Goal: Information Seeking & Learning: Learn about a topic

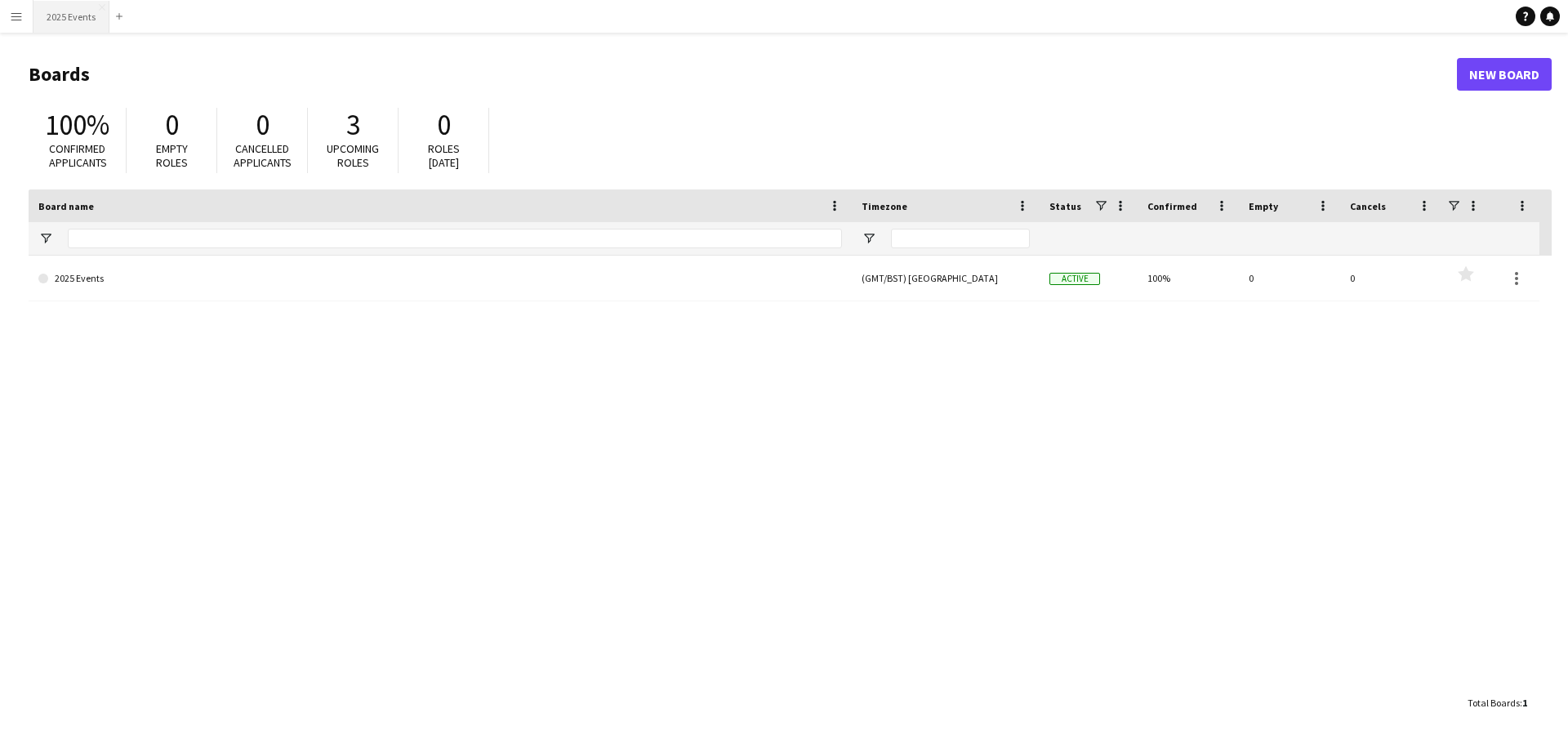
click at [54, 23] on button "2025 Events Close" at bounding box center [71, 16] width 76 height 32
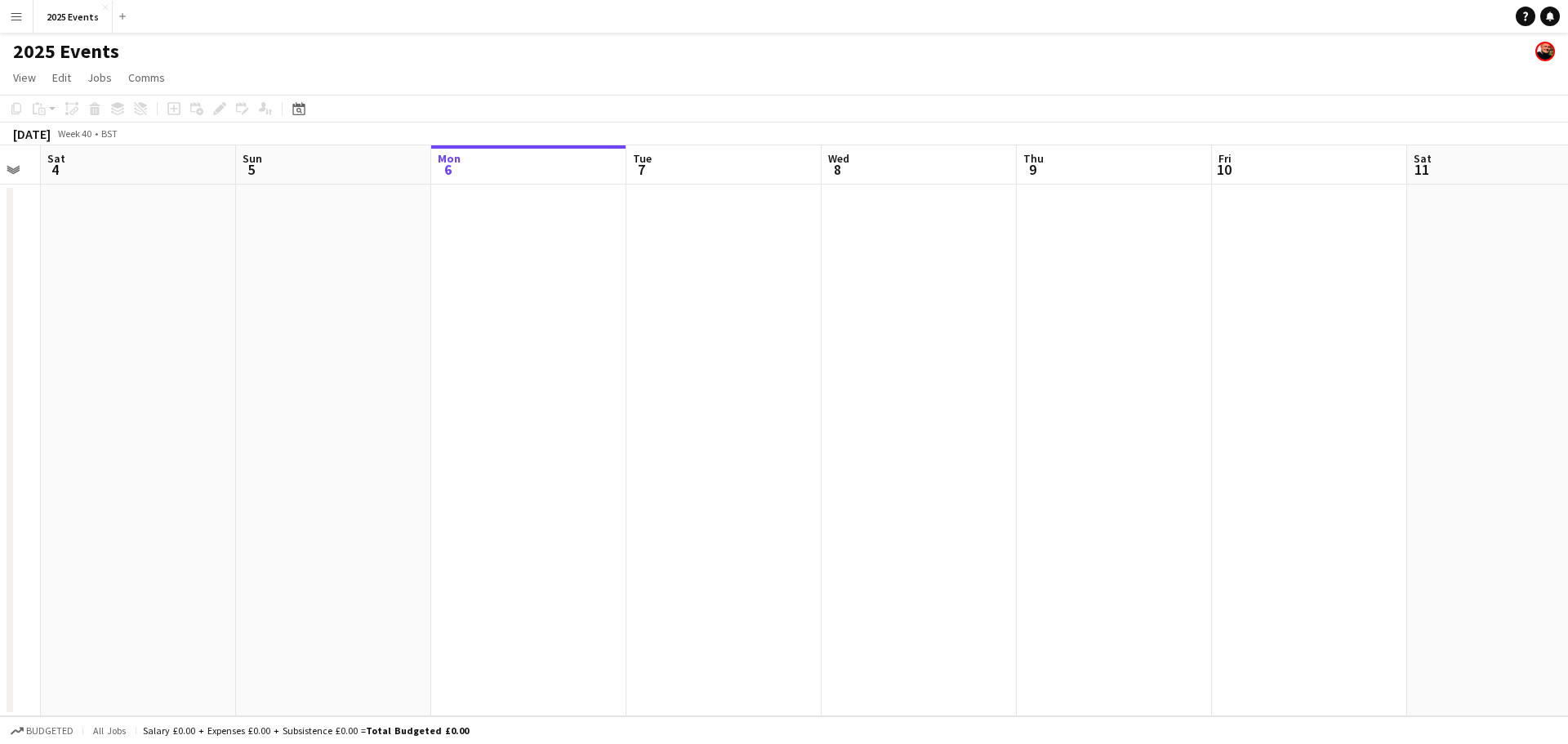
drag, startPoint x: 255, startPoint y: 297, endPoint x: 727, endPoint y: 309, distance: 472.2
click at [728, 309] on app-calendar-viewport "Thu 2 Fri 3 Sat 4 Sun 5 Mon 6 Tue 7 Wed 8 Thu 9 Fri 10 Sat 11 Sun 12 Mon 13 Tue…" at bounding box center [784, 431] width 1568 height 571
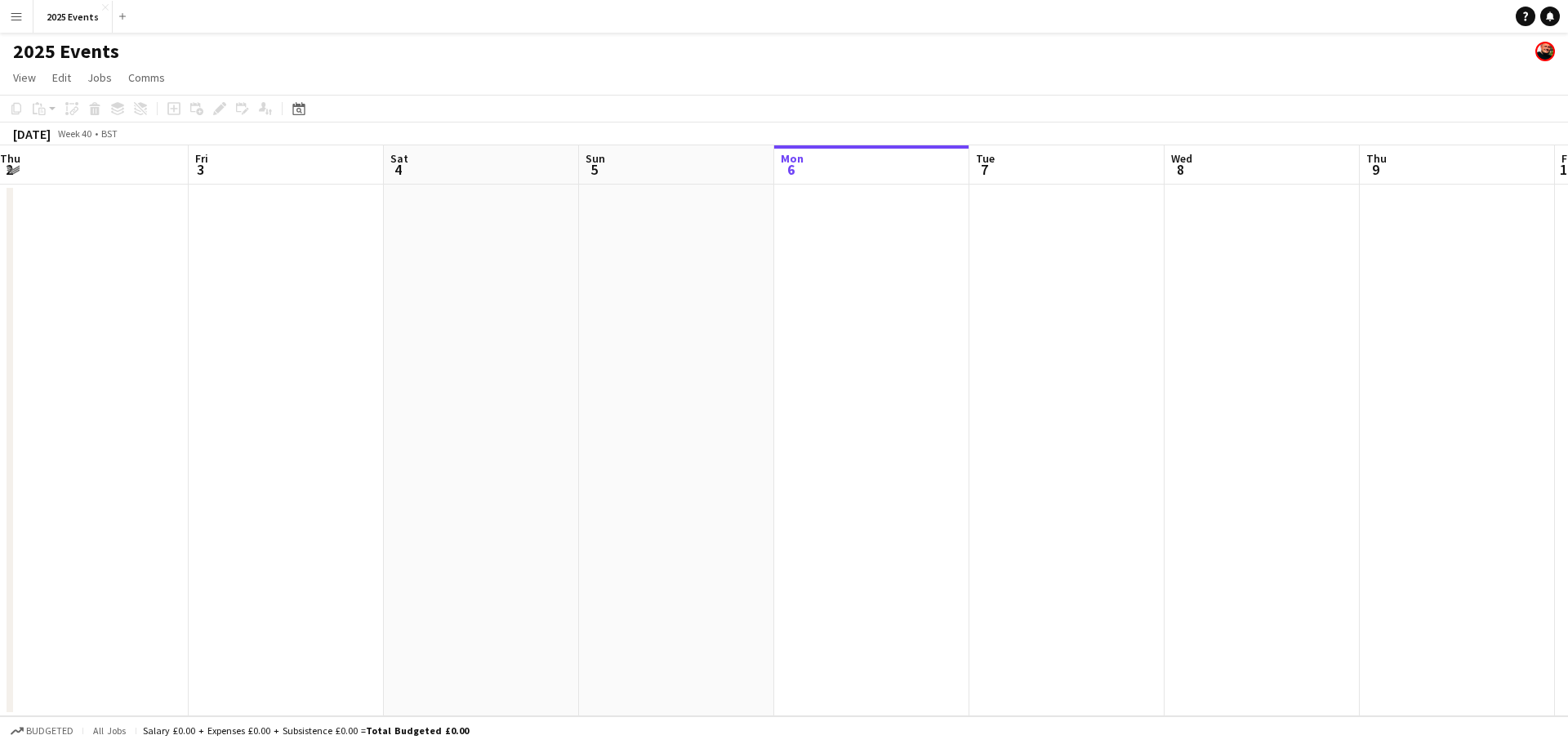
drag, startPoint x: 298, startPoint y: 330, endPoint x: 869, endPoint y: 318, distance: 571.1
click at [873, 319] on app-calendar-viewport "Tue 30 Wed 1 Thu 2 Fri 3 Sat 4 Sun 5 Mon 6 Tue 7 Wed 8 Thu 9 Fri 10 Sat 11 Sun …" at bounding box center [784, 431] width 1568 height 571
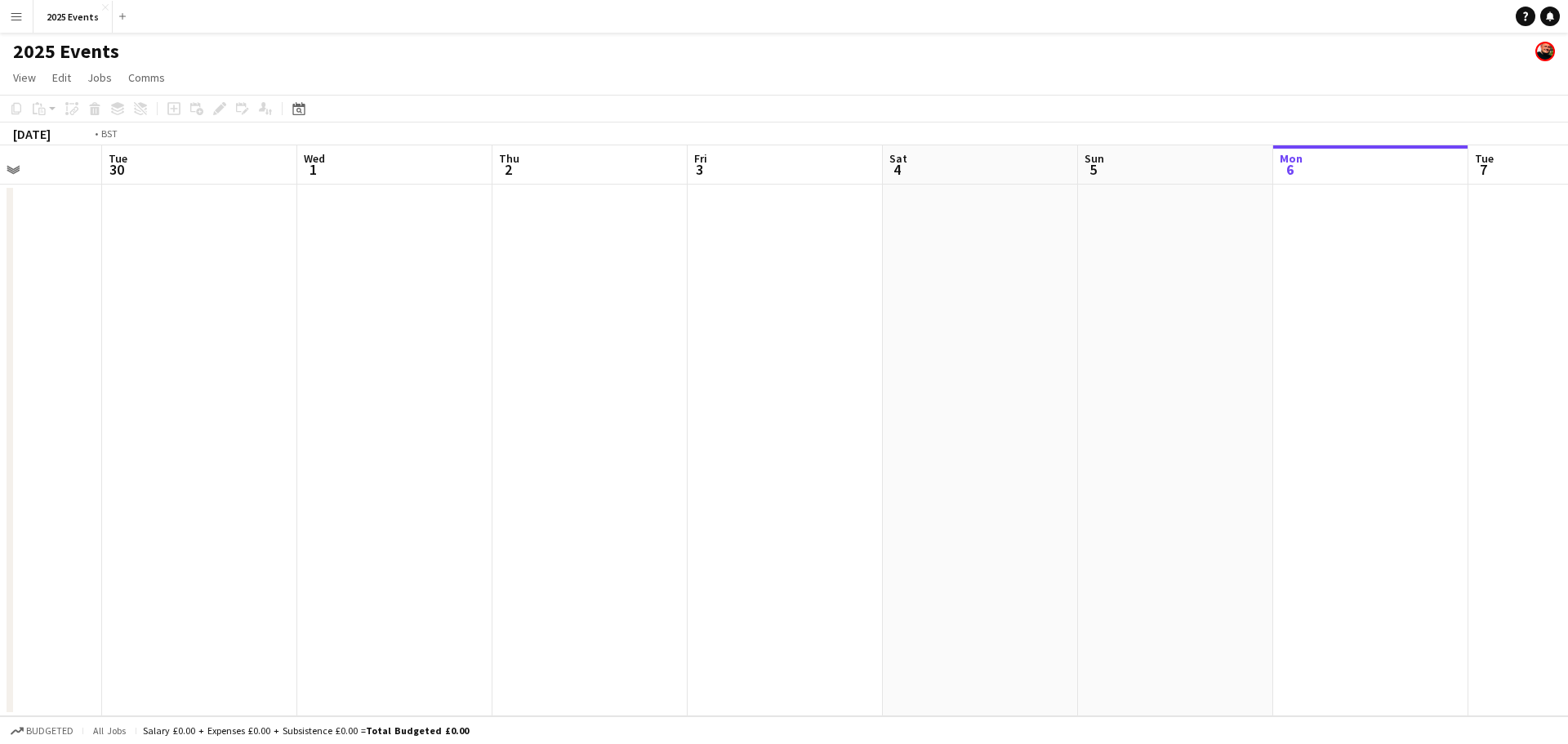
drag, startPoint x: 346, startPoint y: 344, endPoint x: 1022, endPoint y: 341, distance: 676.0
click at [974, 342] on app-calendar-viewport "Sat 27 4/4 1 Job Sun 28 Mon 29 Tue 30 Wed 1 Thu 2 Fri 3 Sat 4 Sun 5 Mon 6 Tue 7…" at bounding box center [784, 431] width 1568 height 571
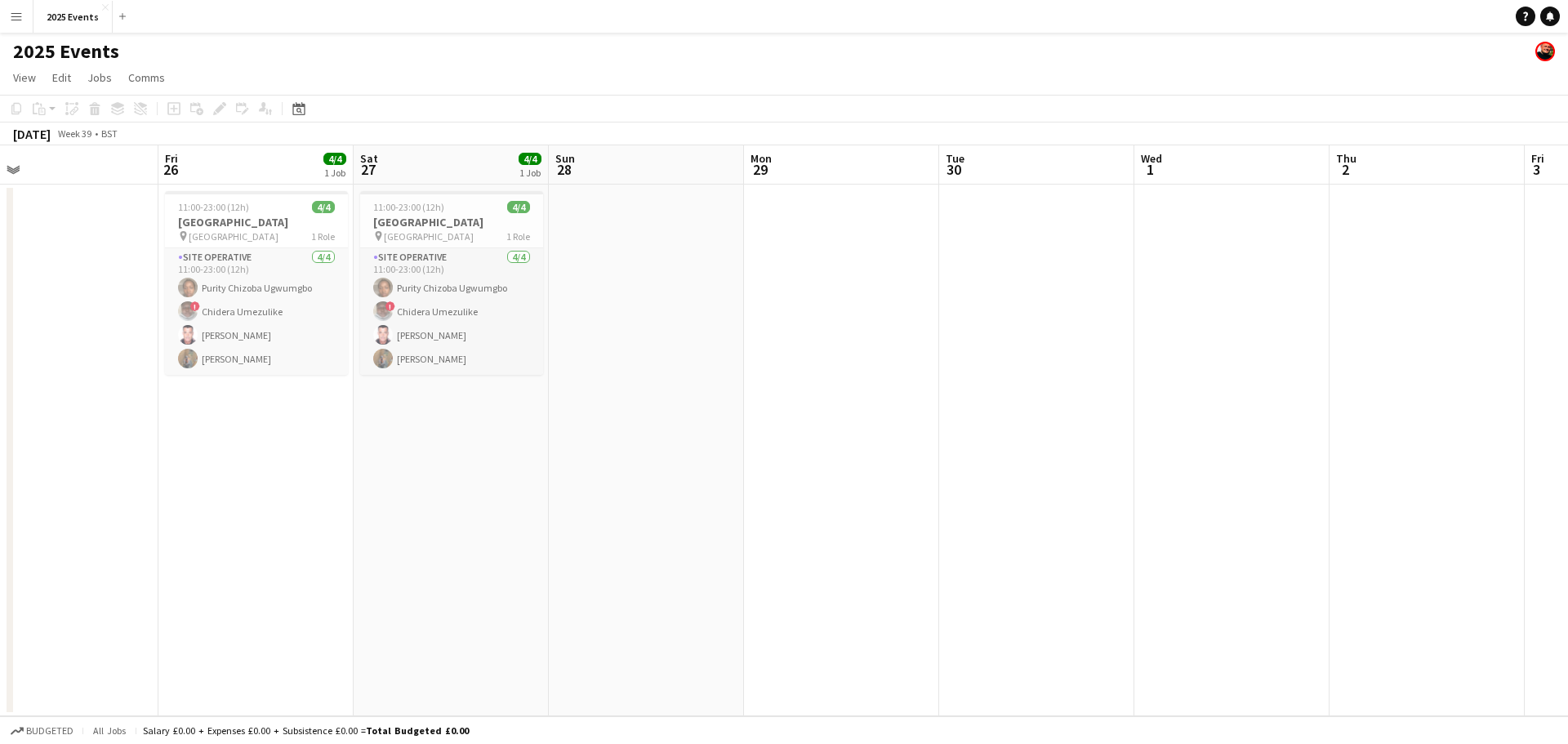
drag, startPoint x: 742, startPoint y: 361, endPoint x: 924, endPoint y: 351, distance: 182.3
click at [921, 352] on app-calendar-viewport "Tue 23 Wed 24 Thu 25 Fri 26 4/4 1 Job Sat 27 4/4 1 Job Sun 28 Mon 29 Tue 30 Wed…" at bounding box center [784, 431] width 1568 height 571
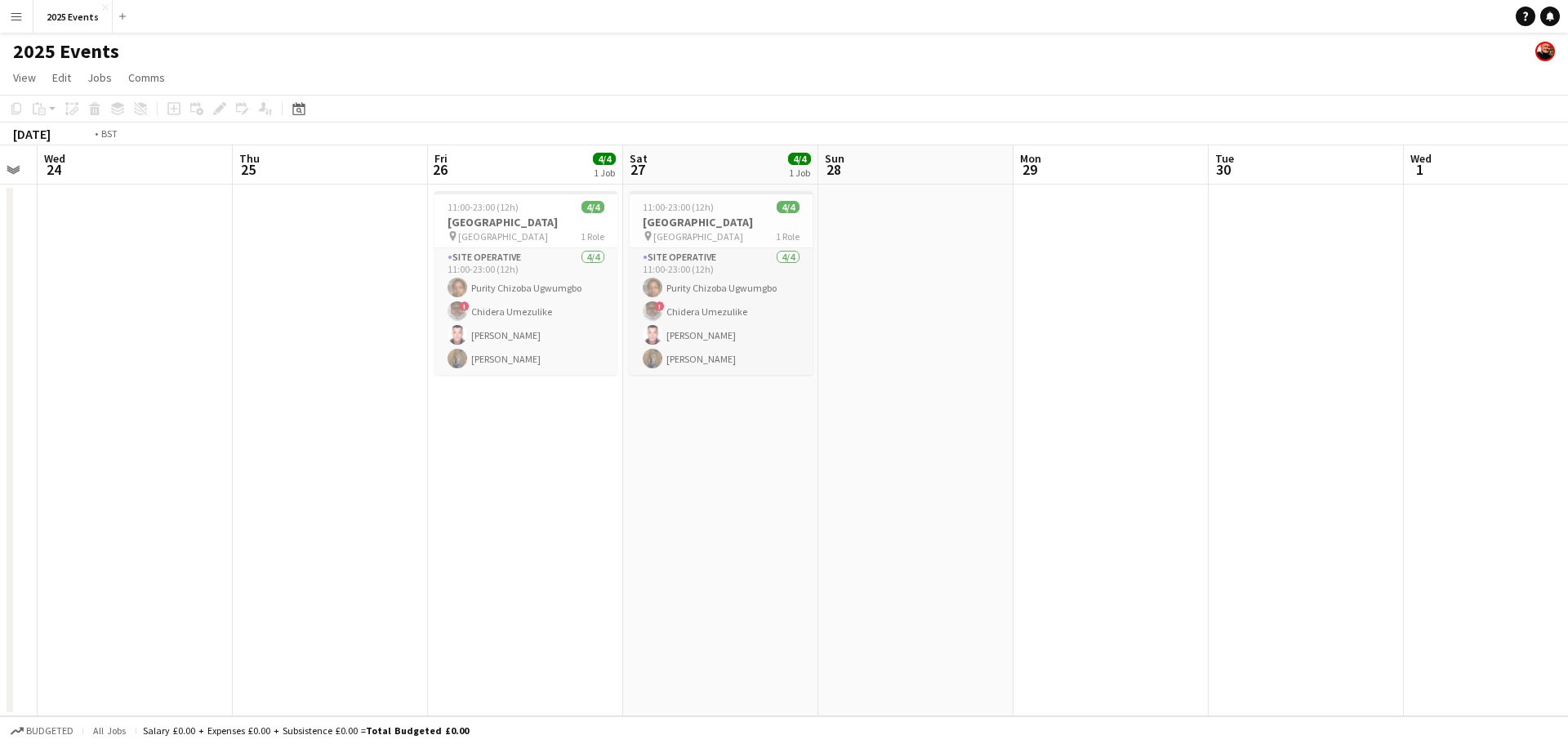
drag, startPoint x: 264, startPoint y: 424, endPoint x: 863, endPoint y: 447, distance: 599.4
click at [921, 471] on app-calendar-viewport "Mon 22 Tue 23 Wed 24 Thu 25 Fri 26 4/4 1 Job Sat 27 4/4 1 Job Sun 28 Mon 29 Tue…" at bounding box center [784, 431] width 1568 height 571
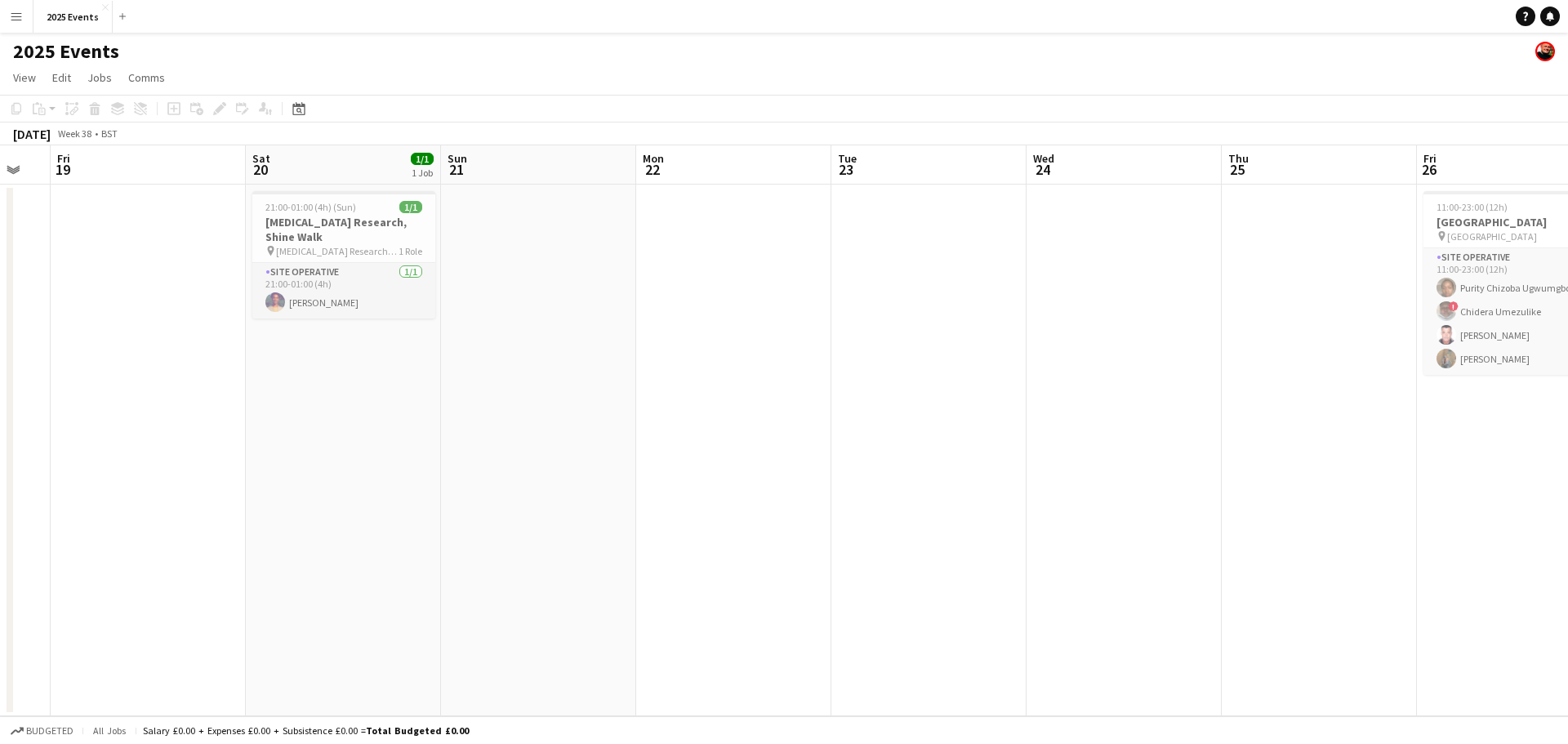
scroll to position [0, 428]
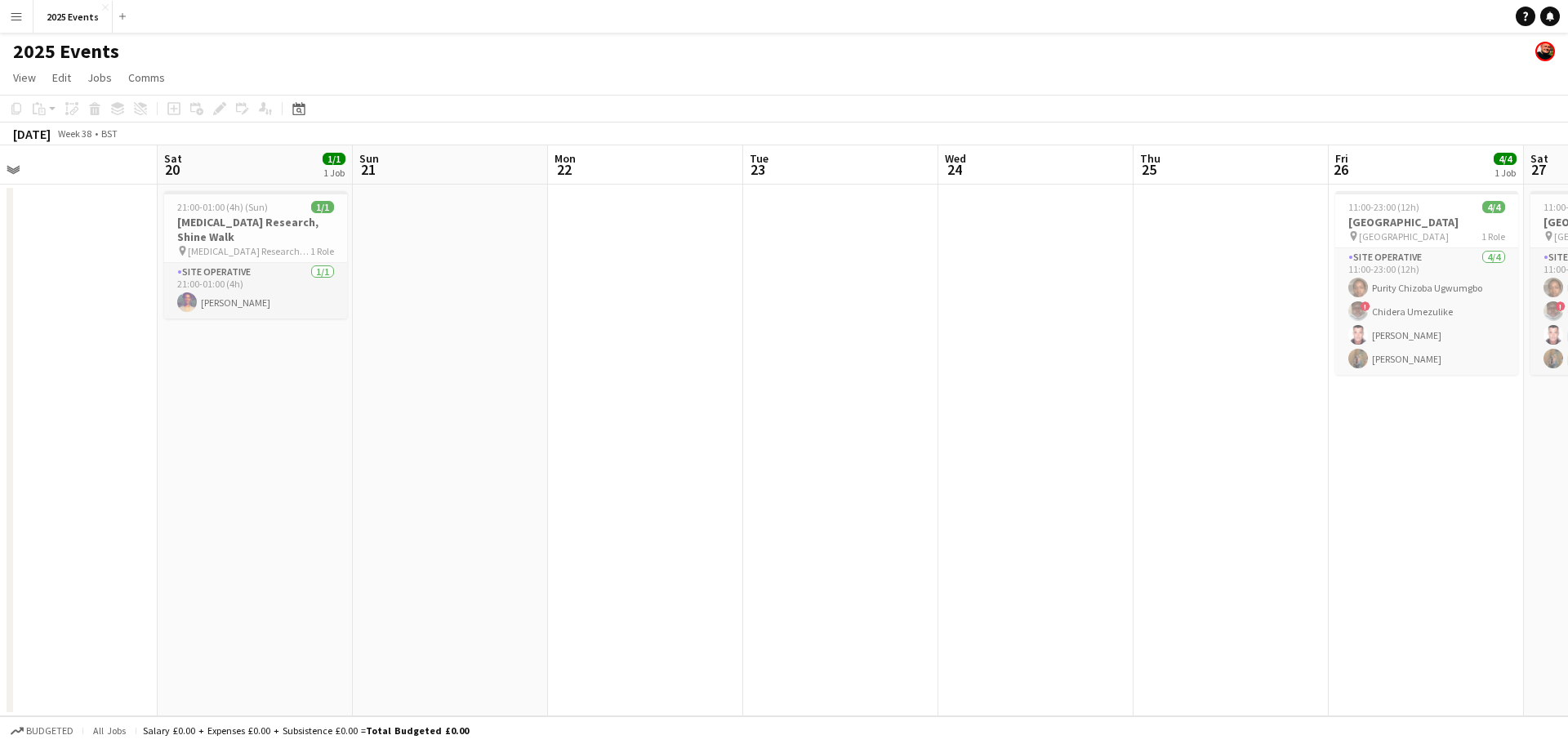
drag, startPoint x: 577, startPoint y: 440, endPoint x: 1093, endPoint y: 386, distance: 518.8
click at [1124, 396] on app-calendar-viewport "Wed 17 Thu 18 Fri 19 Sat 20 1/1 1 Job Sun 21 Mon 22 Tue 23 Wed 24 Thu 25 Fri 26…" at bounding box center [784, 431] width 1568 height 571
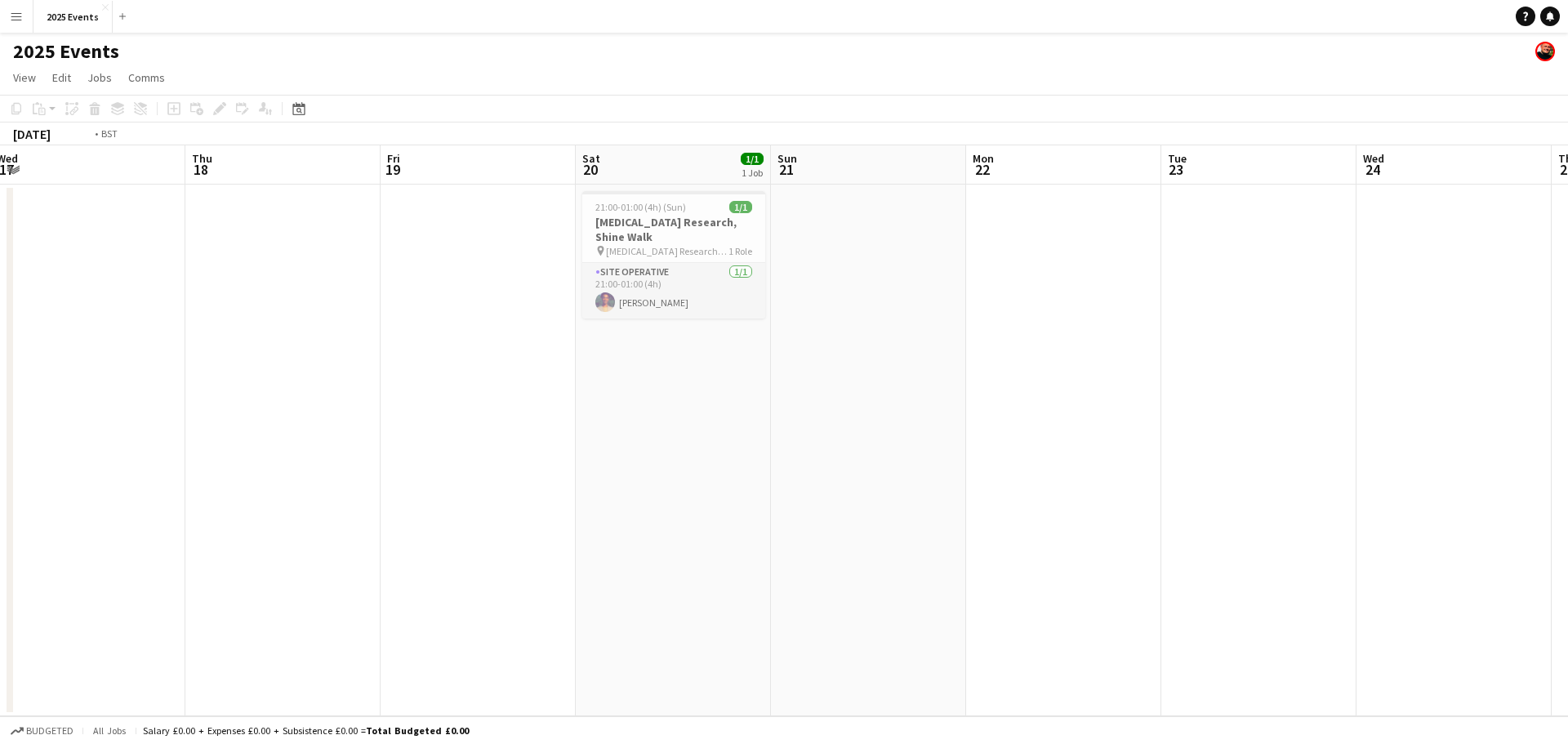
drag, startPoint x: 394, startPoint y: 417, endPoint x: 1077, endPoint y: 410, distance: 683.0
click at [1071, 413] on app-calendar-viewport "Mon 15 Tue 16 Wed 17 Thu 18 Fri 19 Sat 20 1/1 1 Job Sun 21 Mon 22 Tue 23 Wed 24…" at bounding box center [784, 431] width 1568 height 571
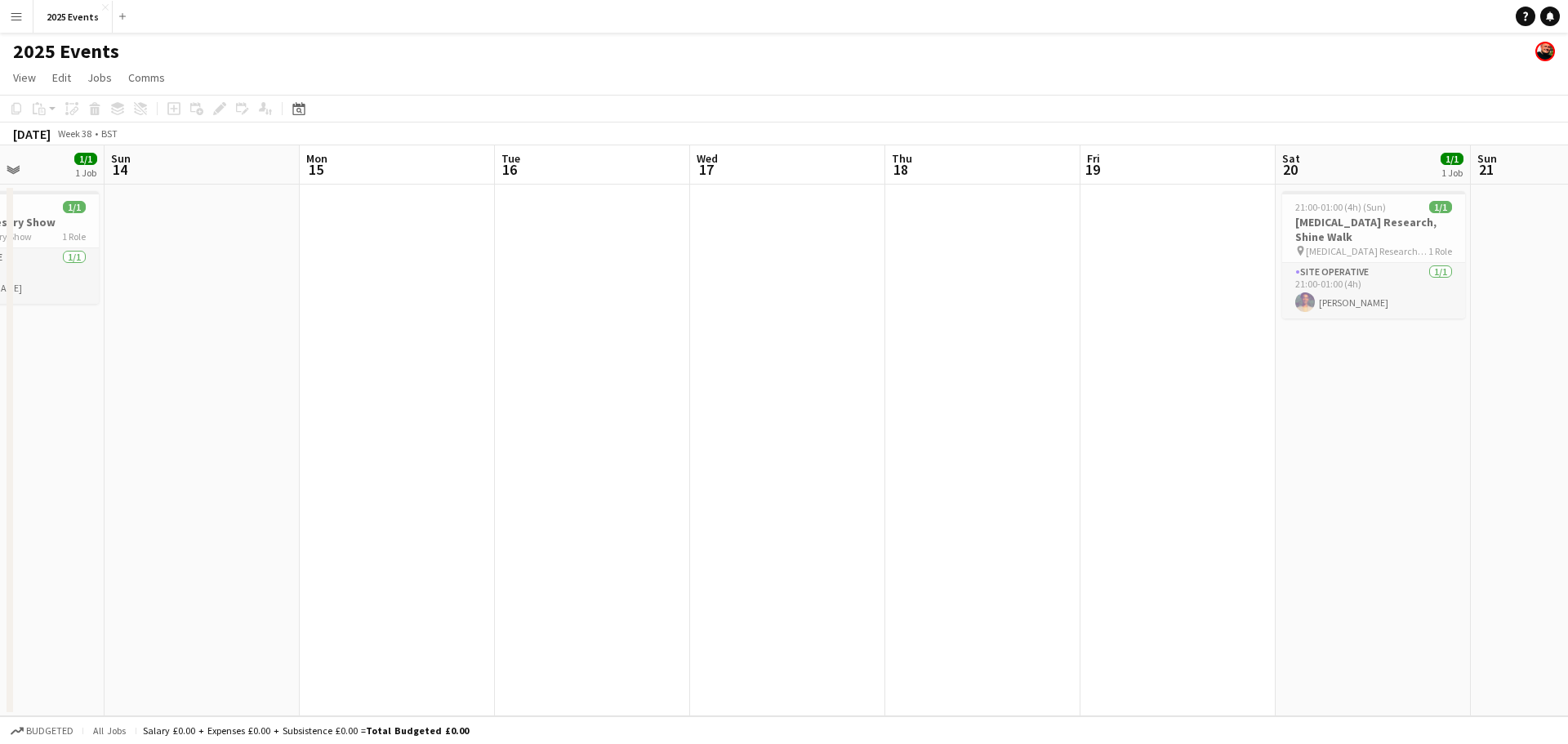
drag, startPoint x: 1059, startPoint y: 415, endPoint x: 1146, endPoint y: 401, distance: 88.1
click at [1150, 405] on app-calendar-viewport "Thu 11 1/1 1 Job Fri 12 Sat 13 1/1 1 Job Sun 14 Mon 15 Tue 16 Wed 17 Thu 18 Fri…" at bounding box center [784, 431] width 1568 height 571
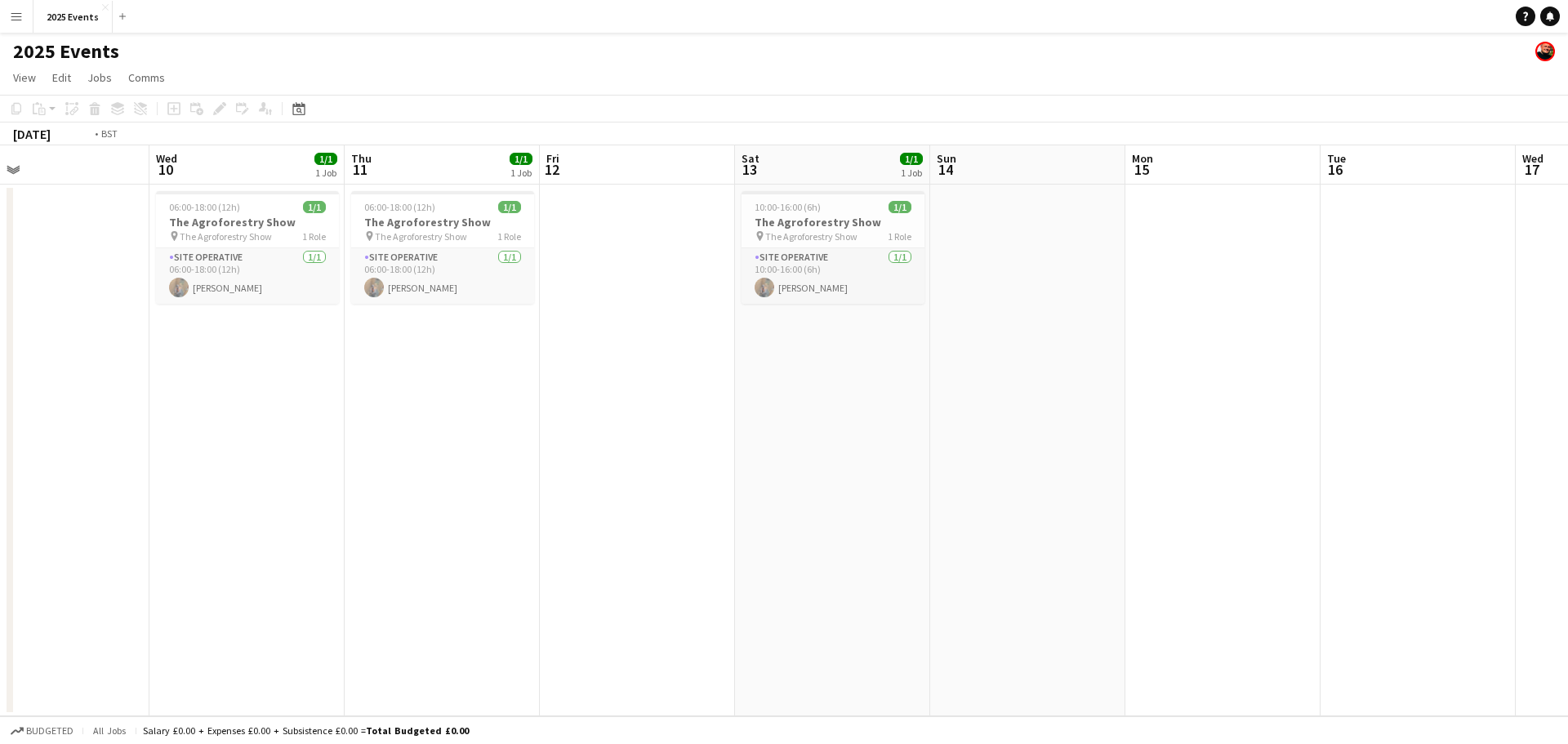
drag, startPoint x: 803, startPoint y: 419, endPoint x: 1075, endPoint y: 383, distance: 274.4
click at [1199, 384] on app-calendar-viewport "Sun 7 Mon 8 Tue 9 Wed 10 1/1 1 Job Thu 11 1/1 1 Job Fri 12 Sat 13 1/1 1 Job Sun…" at bounding box center [784, 431] width 1568 height 571
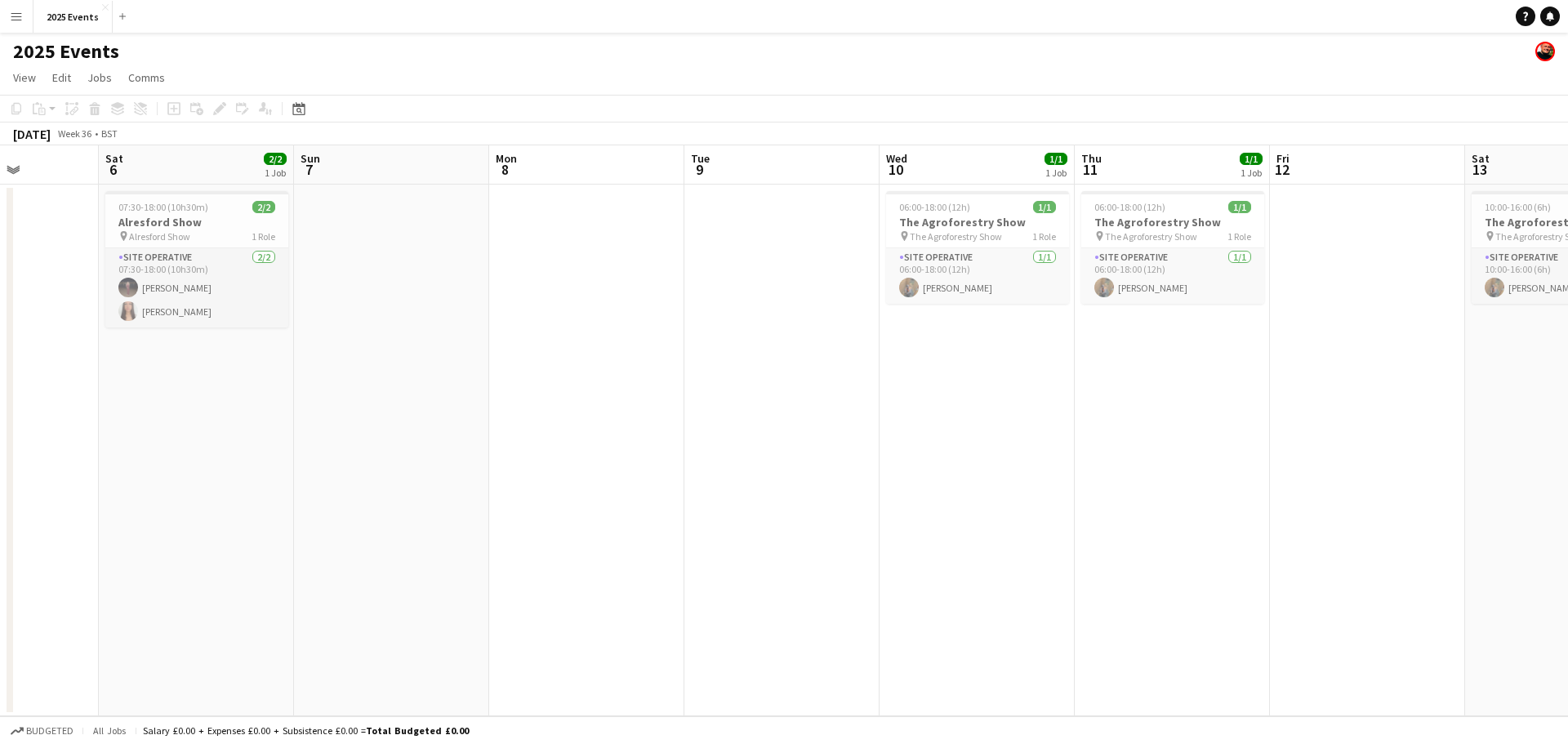
drag, startPoint x: 581, startPoint y: 404, endPoint x: 1122, endPoint y: 389, distance: 541.2
click at [1151, 390] on app-calendar-viewport "Wed 3 3/3 2 Jobs Thu 4 2/2 1 Job Fri 5 Sat 6 2/2 1 Job Sun 7 Mon 8 Tue 9 Wed 10…" at bounding box center [784, 431] width 1568 height 571
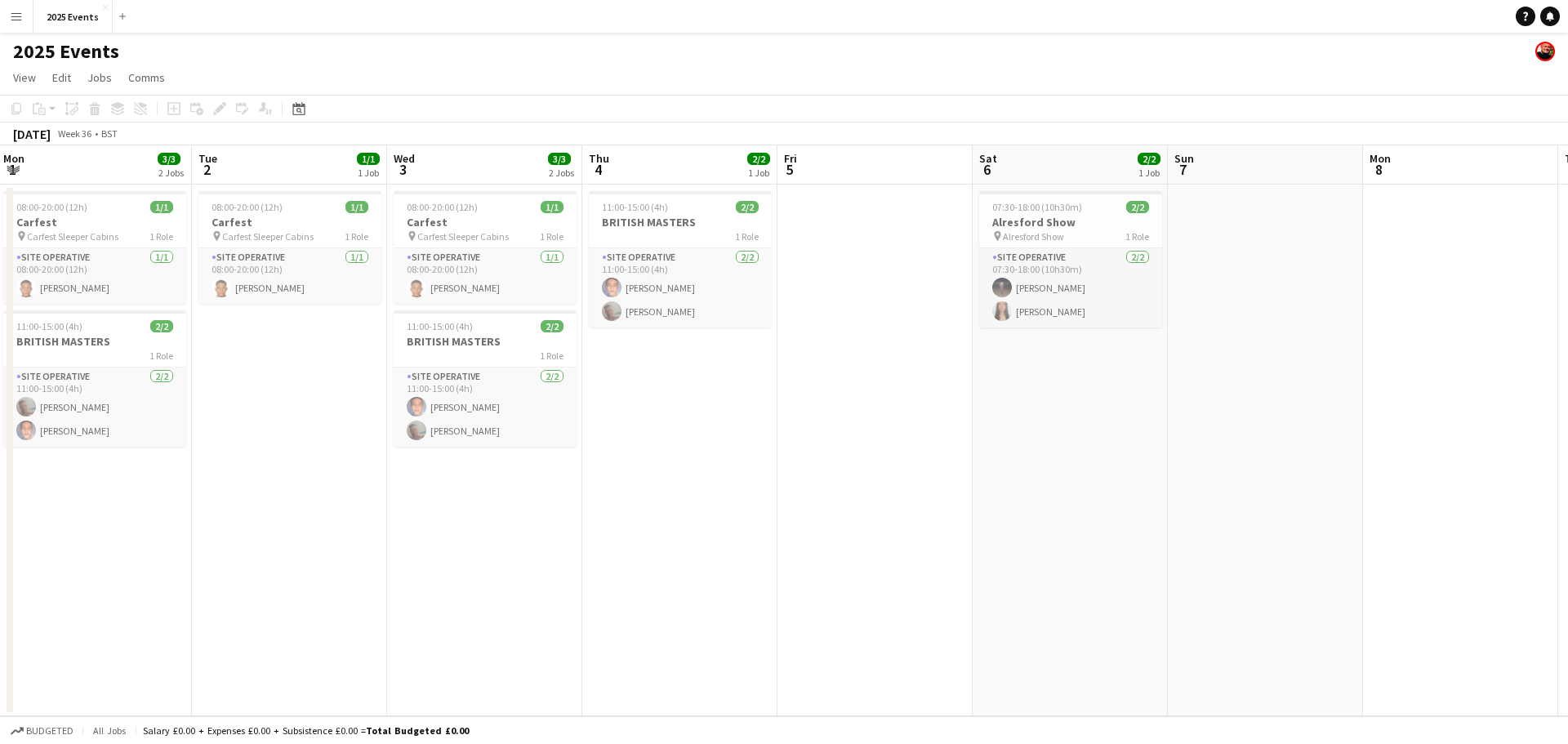
drag, startPoint x: 1053, startPoint y: 401, endPoint x: 1009, endPoint y: 387, distance: 46.2
click at [1149, 390] on app-calendar-viewport "Sat 30 Sun 31 Mon 1 3/3 2 Jobs Tue 2 1/1 1 Job Wed 3 3/3 2 Jobs Thu 4 2/2 1 Job…" at bounding box center [784, 431] width 1568 height 571
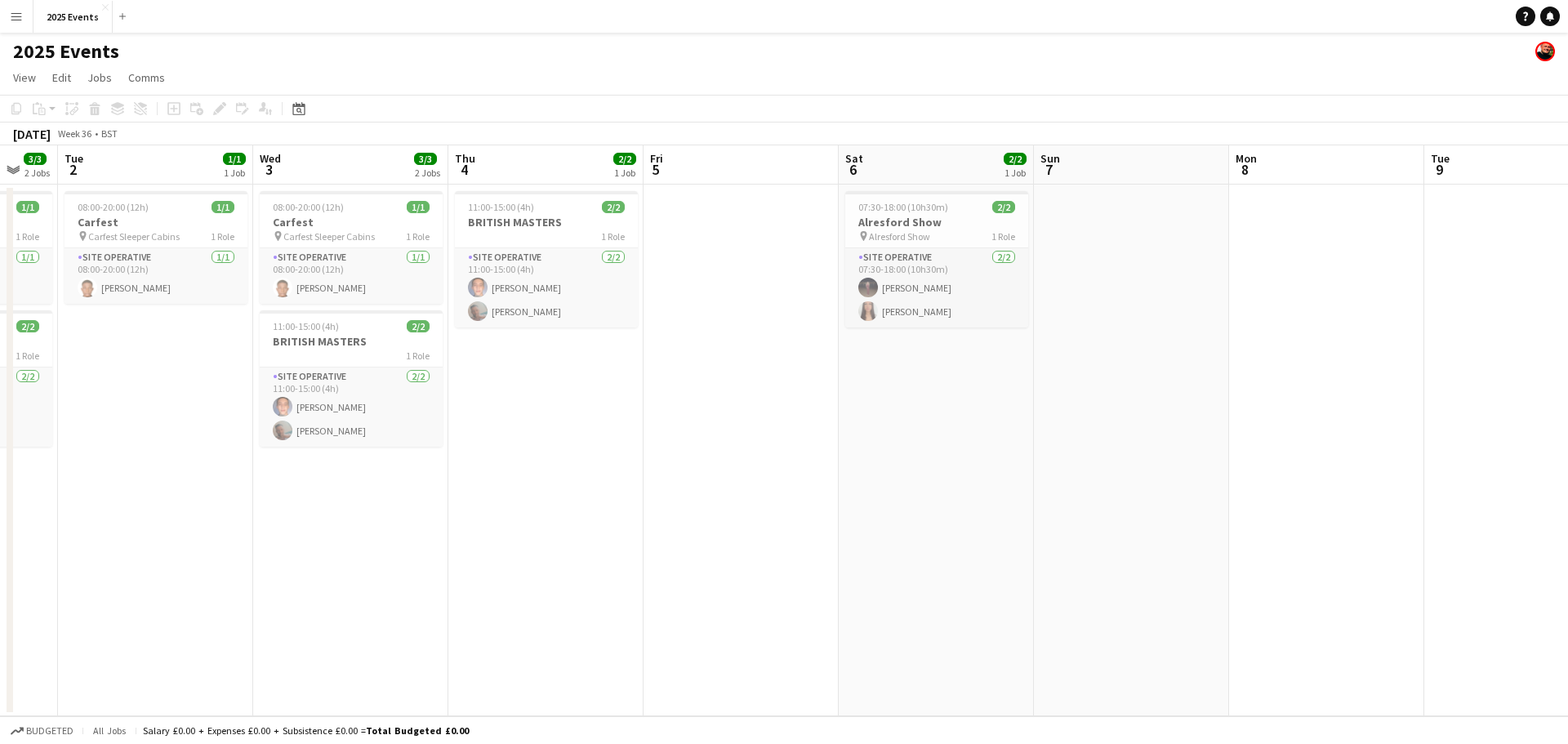
drag, startPoint x: 931, startPoint y: 415, endPoint x: 648, endPoint y: 395, distance: 283.7
click at [480, 368] on app-calendar-viewport "Sat 30 Sun 31 1/1 1 Job Mon 1 3/3 2 Jobs Tue 2 1/1 1 Job Wed 3 3/3 2 Jobs Thu 4…" at bounding box center [784, 431] width 1568 height 571
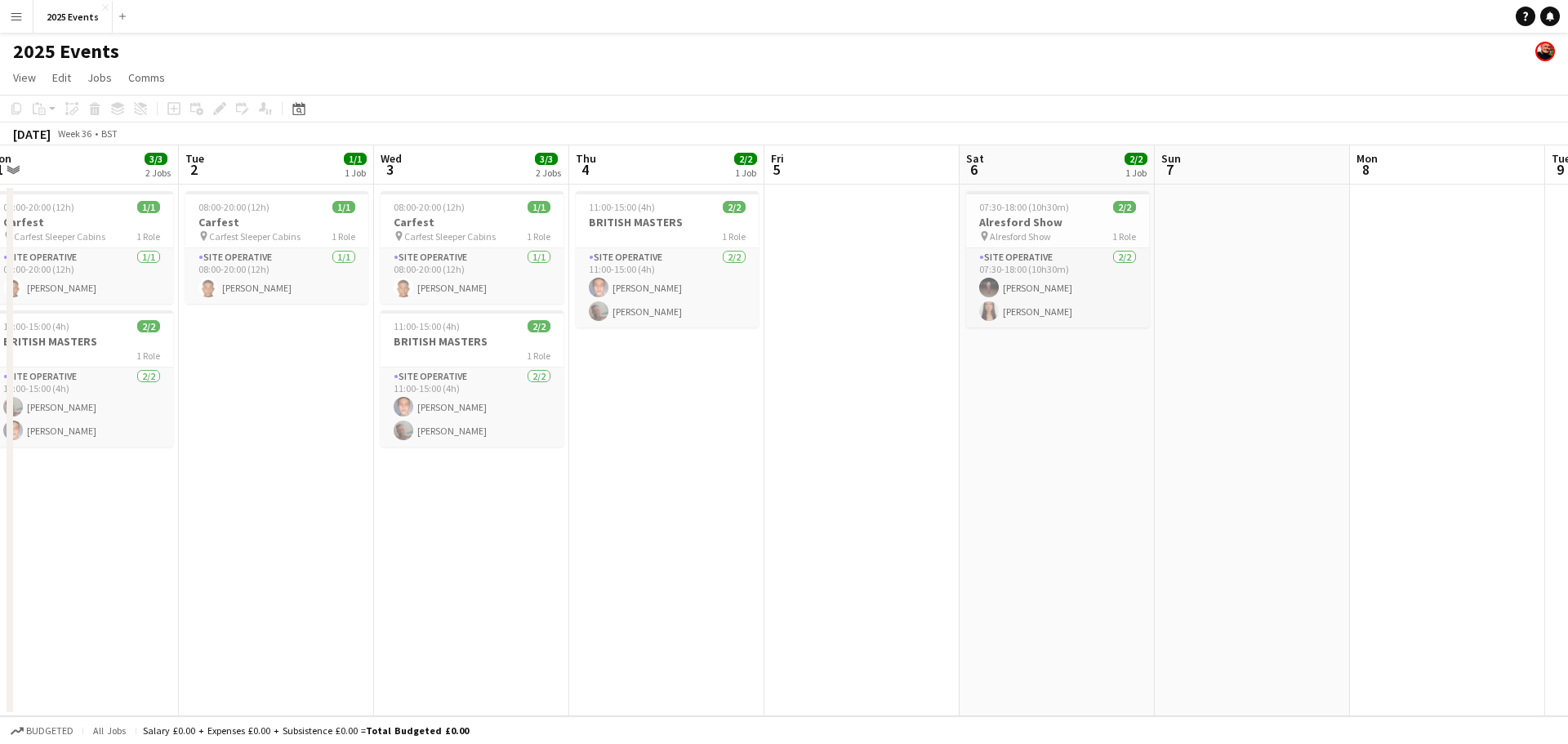
scroll to position [0, 398]
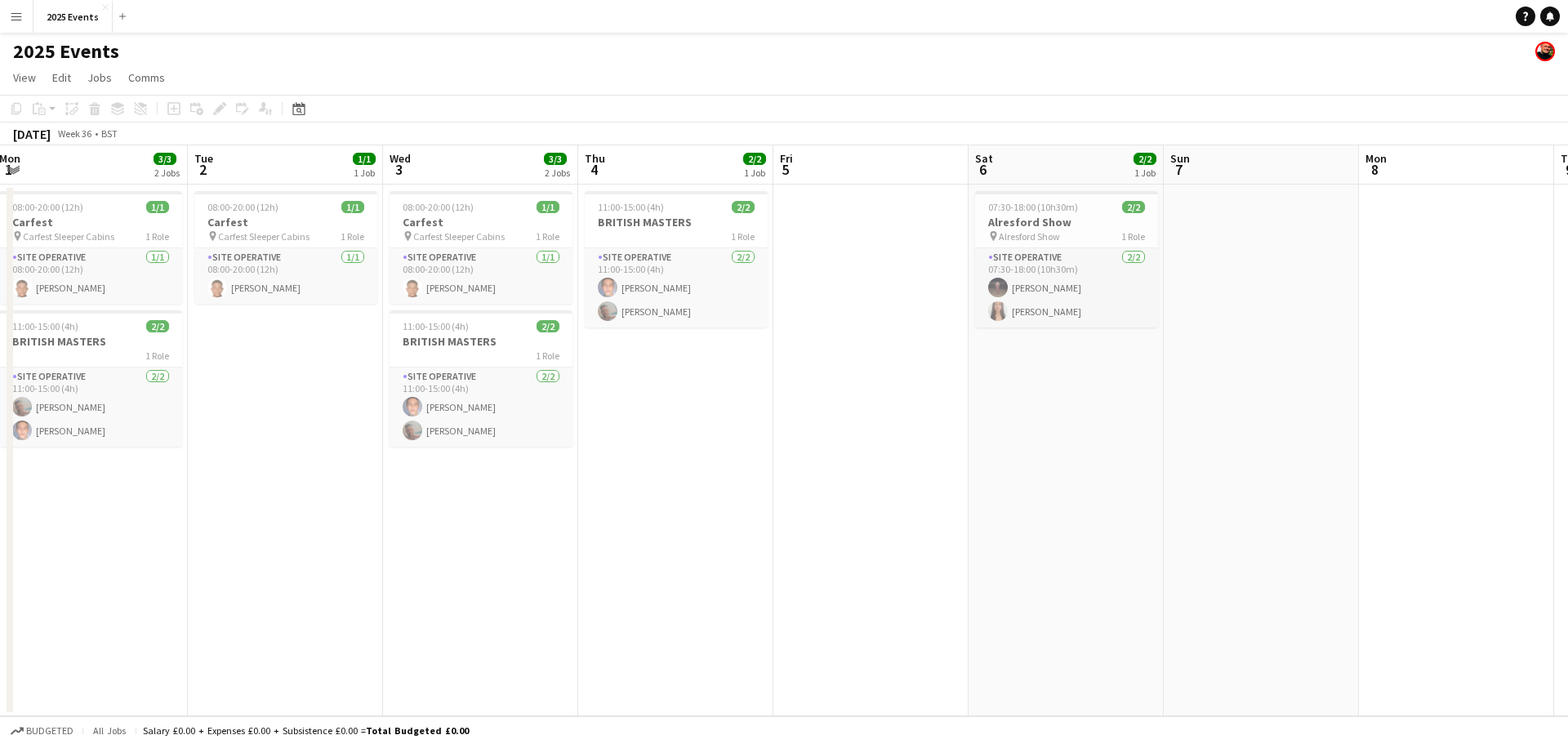
drag, startPoint x: 583, startPoint y: 393, endPoint x: 1011, endPoint y: 382, distance: 428.1
click at [1011, 382] on app-calendar-viewport "Sat 30 Sun 31 1/1 1 Job Mon 1 3/3 2 Jobs Tue 2 1/1 1 Job Wed 3 3/3 2 Jobs Thu 4…" at bounding box center [784, 431] width 1568 height 571
click at [423, 285] on app-card-role "Site Operative [DATE] 08:00-20:00 (12h) [PERSON_NAME]" at bounding box center [482, 276] width 183 height 56
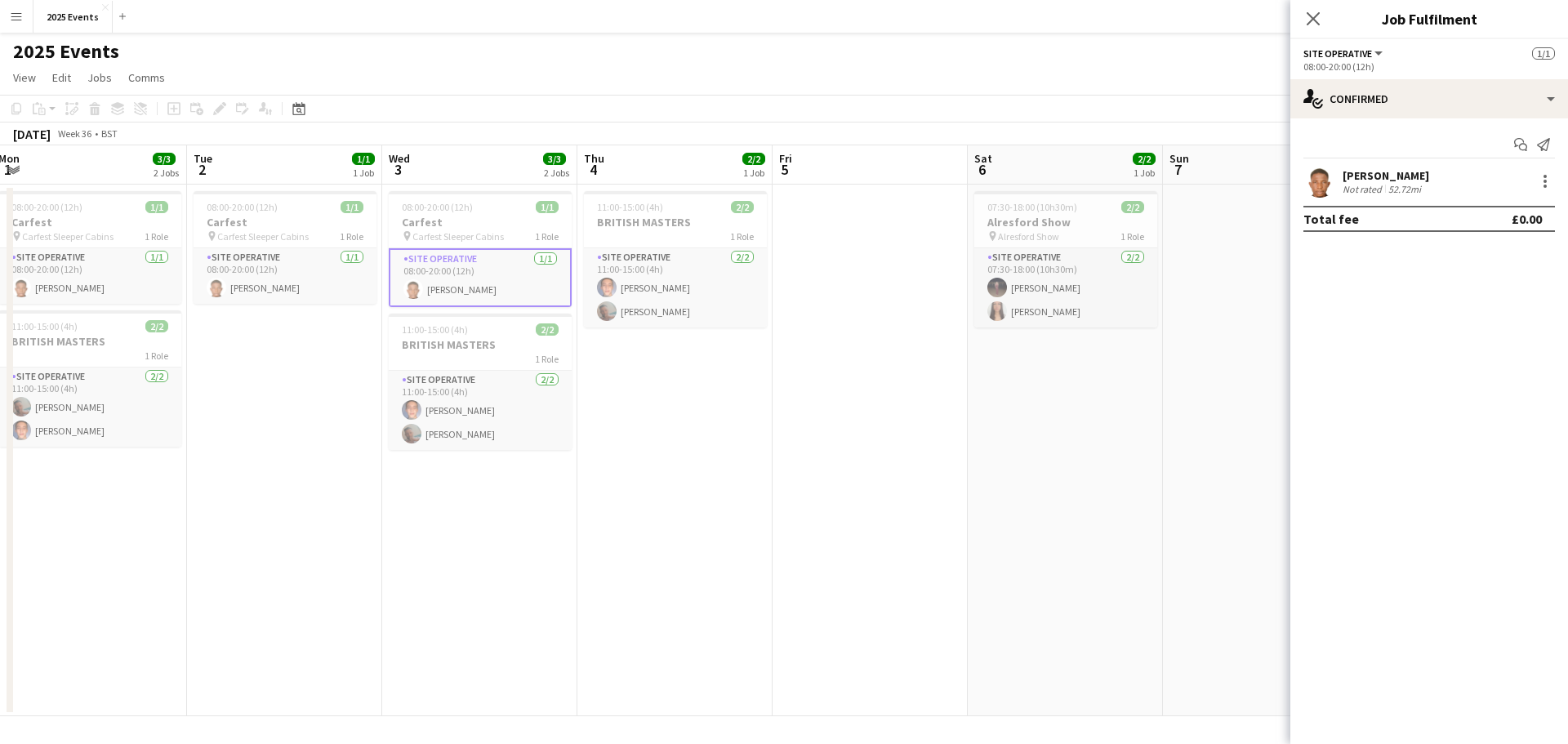
click at [1318, 185] on app-user-avatar at bounding box center [1320, 182] width 33 height 33
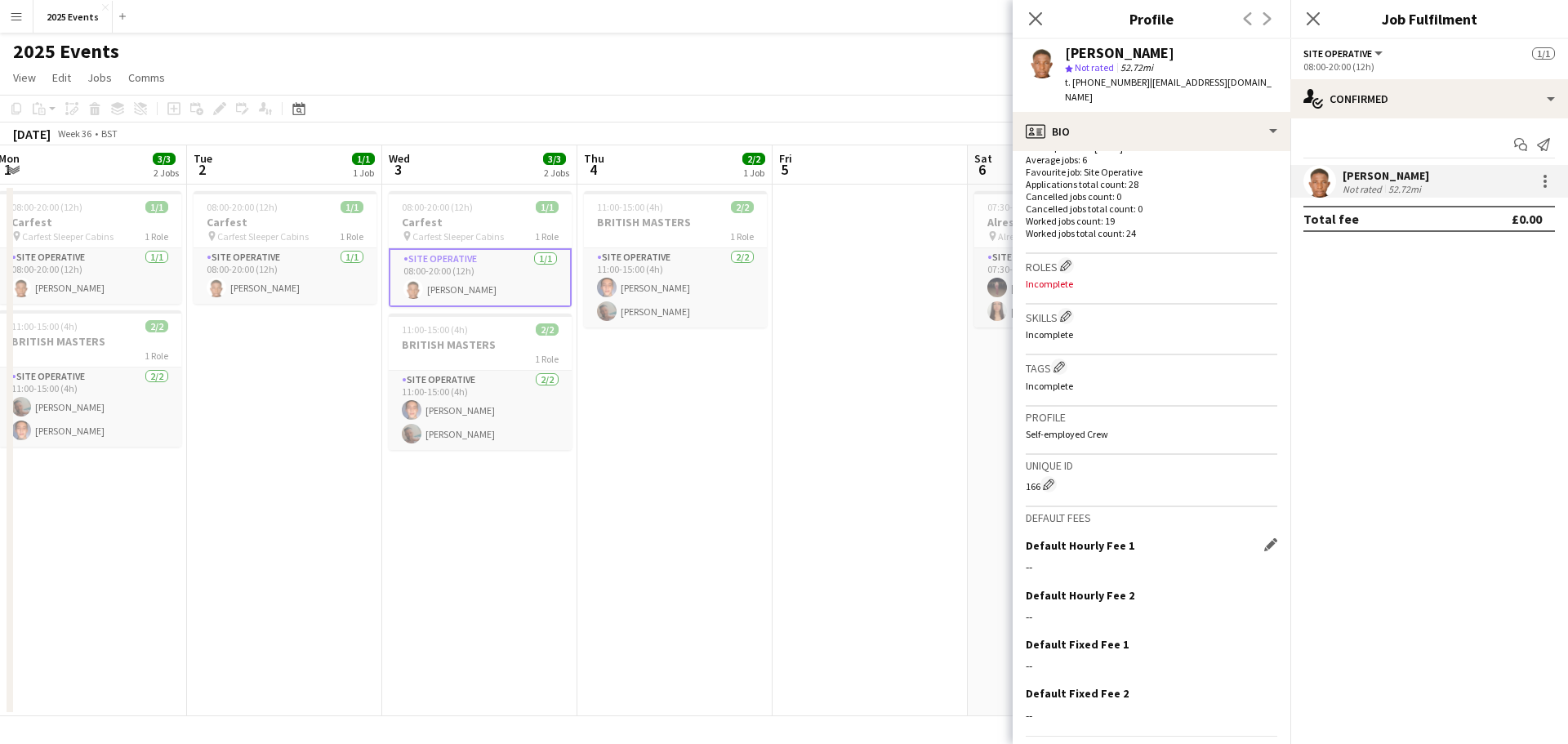
scroll to position [468, 0]
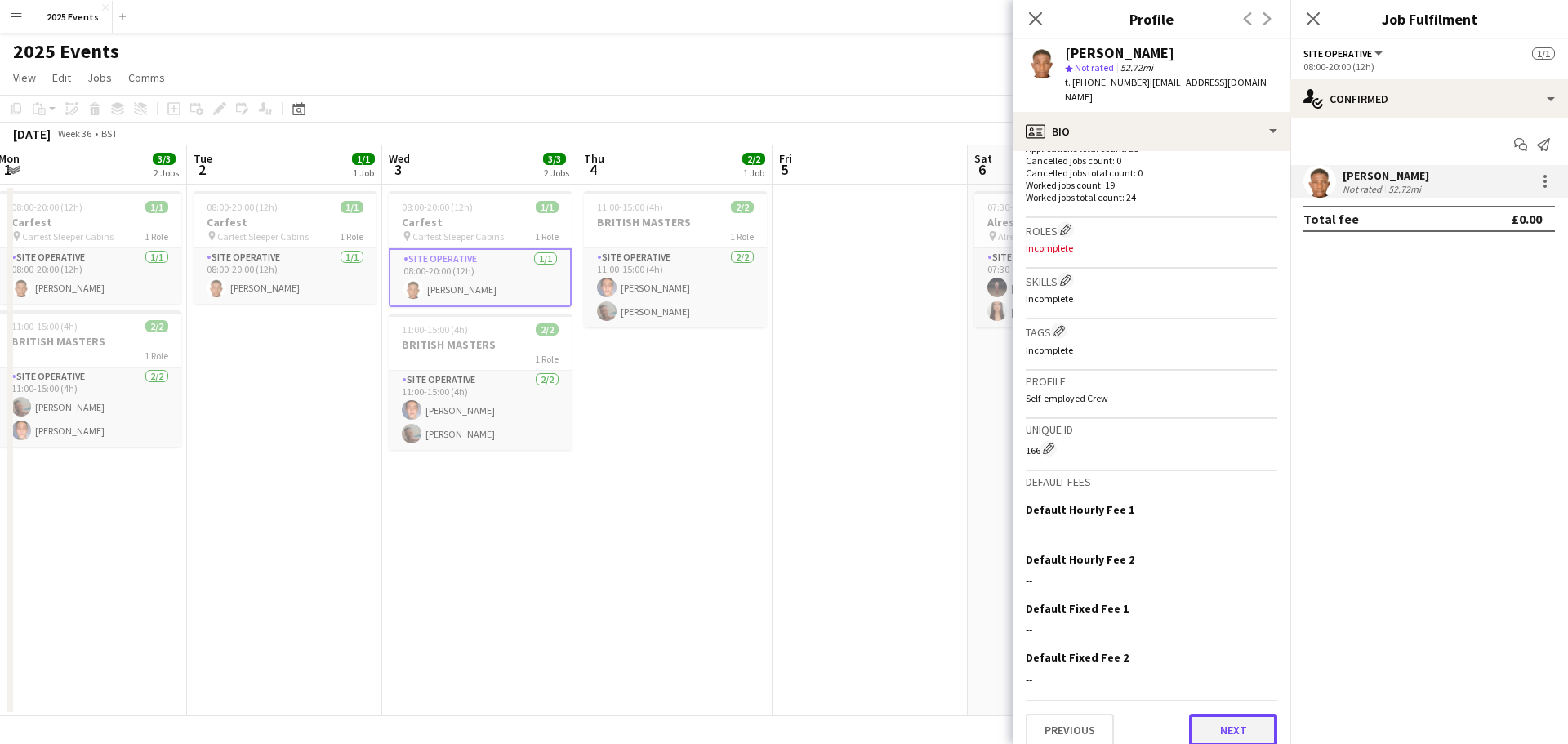
click at [1217, 720] on button "Next" at bounding box center [1234, 730] width 88 height 33
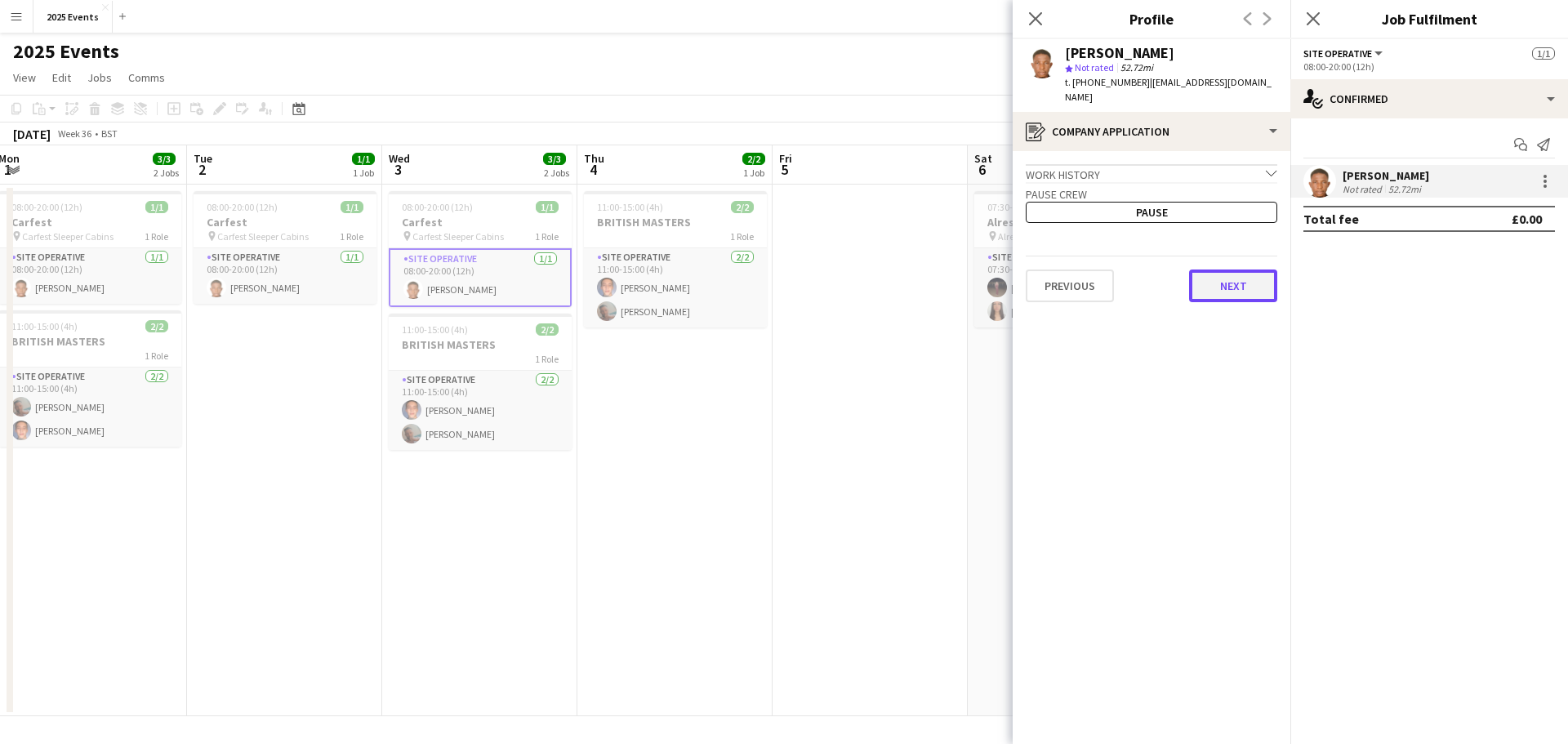
click at [1230, 270] on button "Next" at bounding box center [1234, 286] width 88 height 33
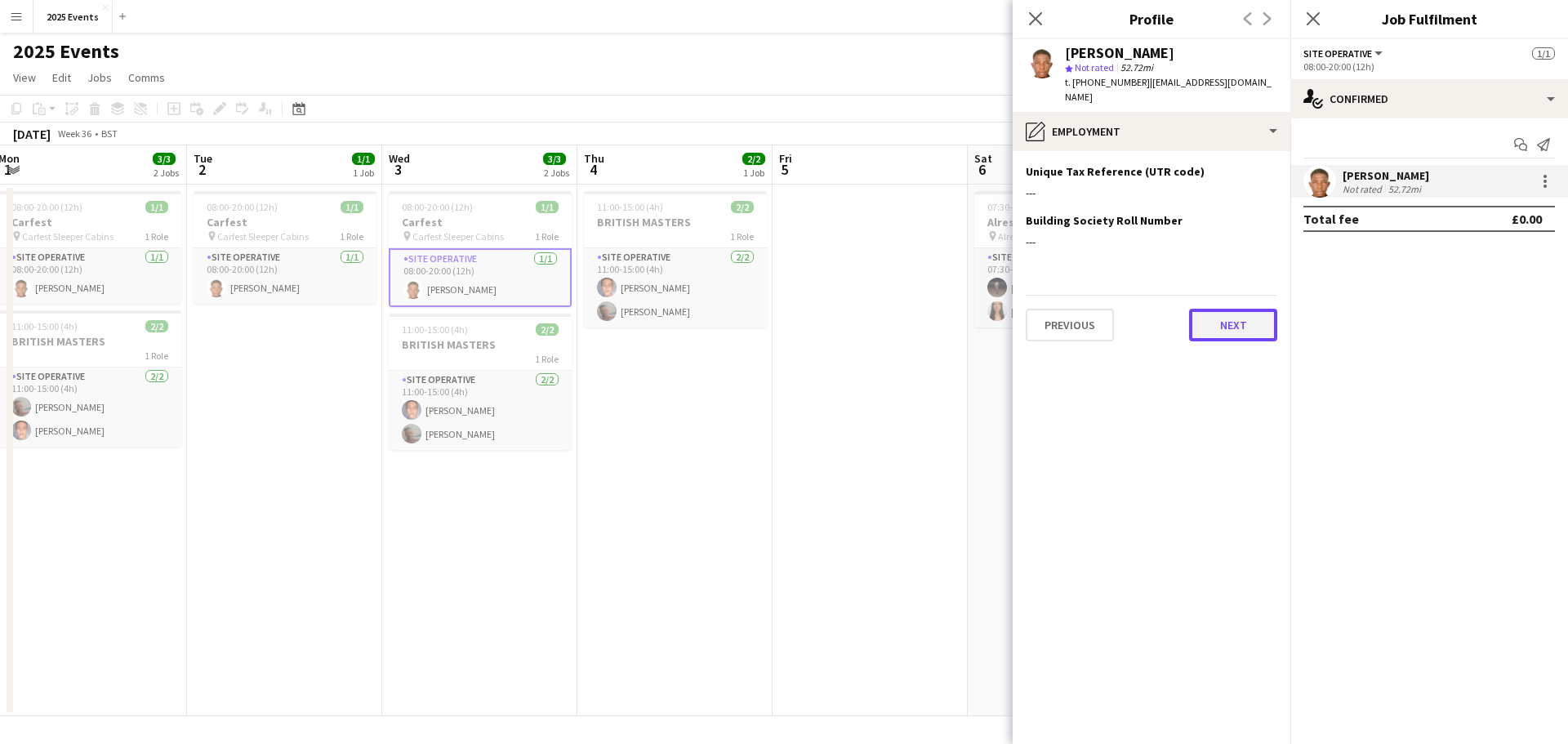
click at [1230, 309] on button "Next" at bounding box center [1234, 325] width 88 height 33
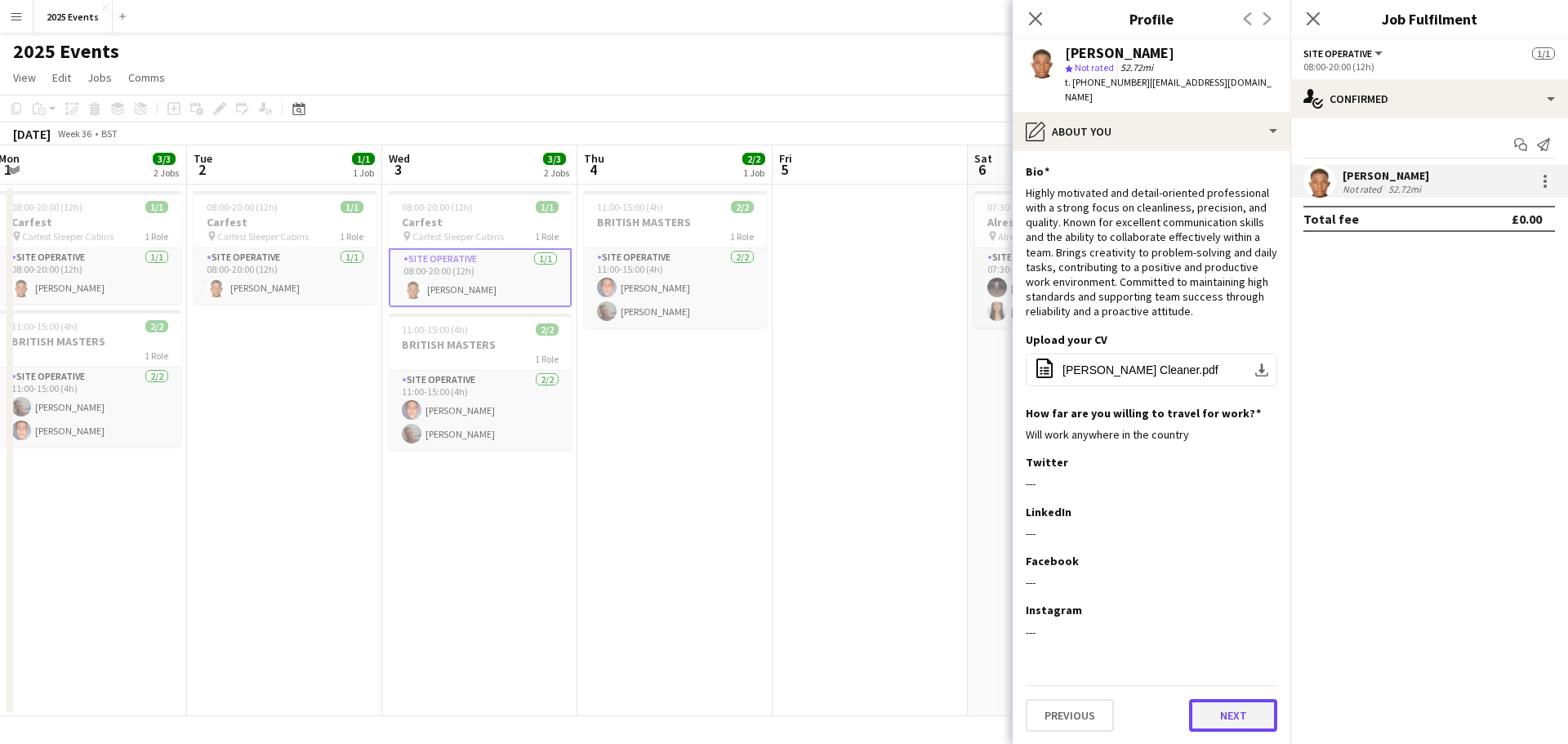
click at [1227, 704] on button "Next" at bounding box center [1234, 715] width 88 height 33
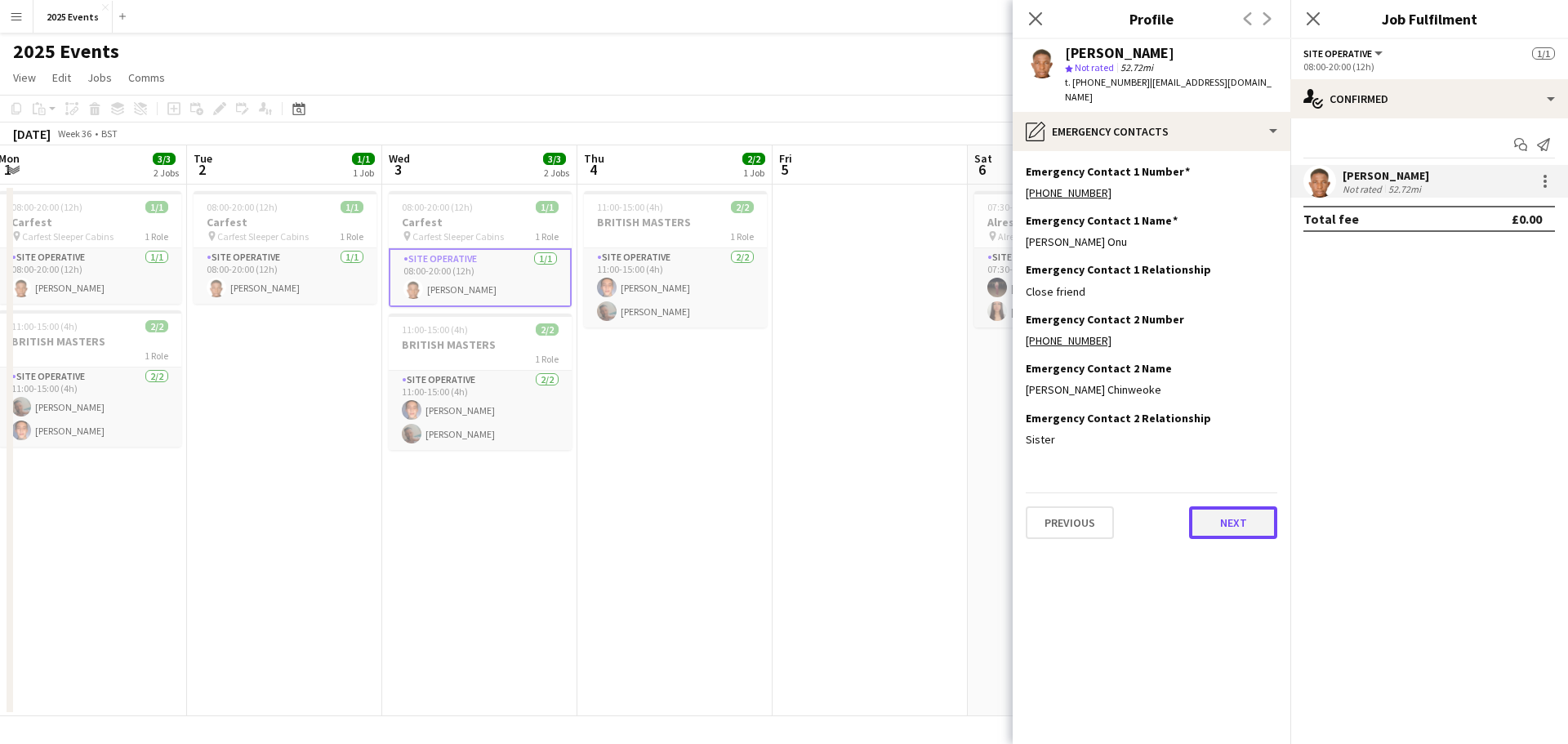
click at [1224, 512] on button "Next" at bounding box center [1234, 522] width 88 height 33
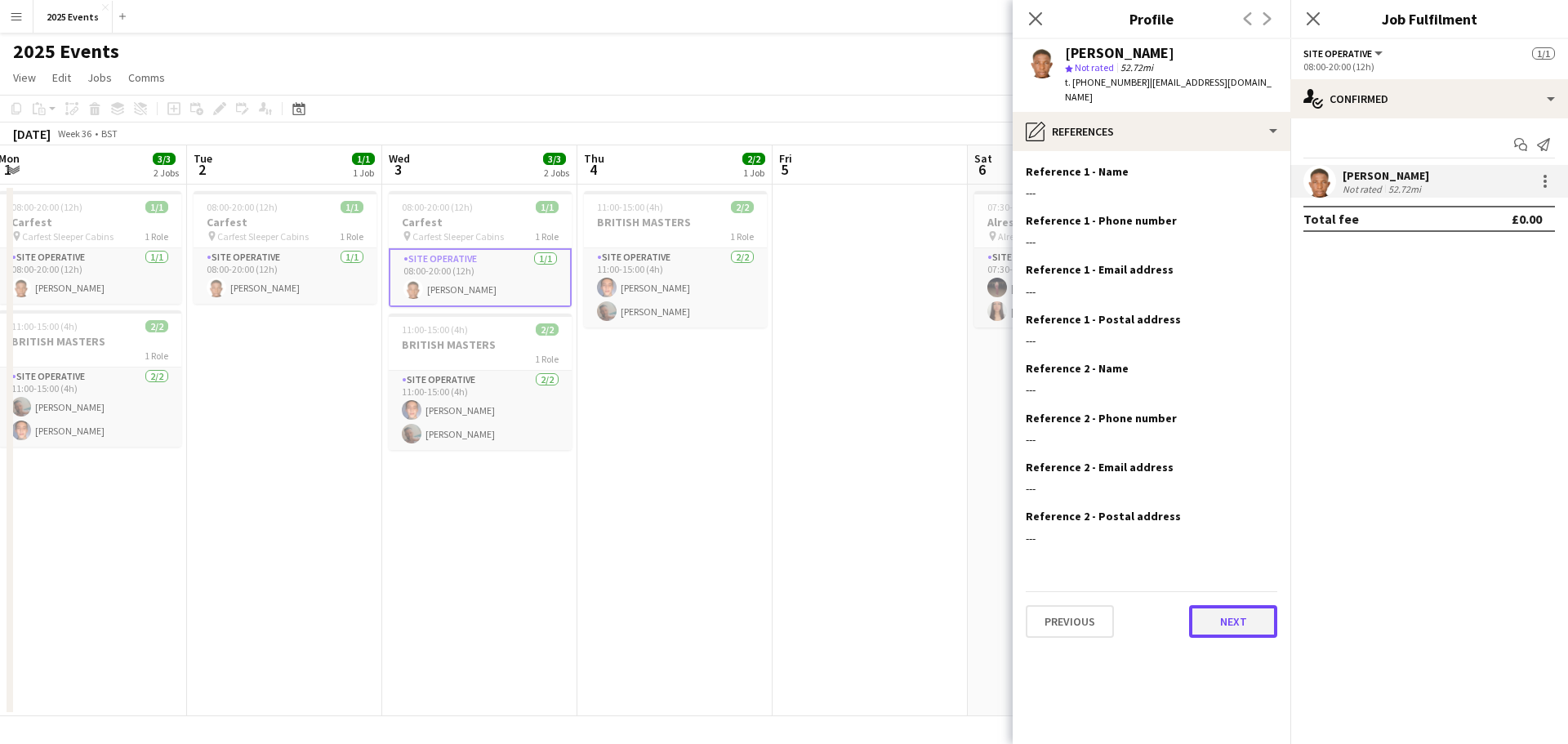
click at [1229, 605] on button "Next" at bounding box center [1234, 621] width 88 height 33
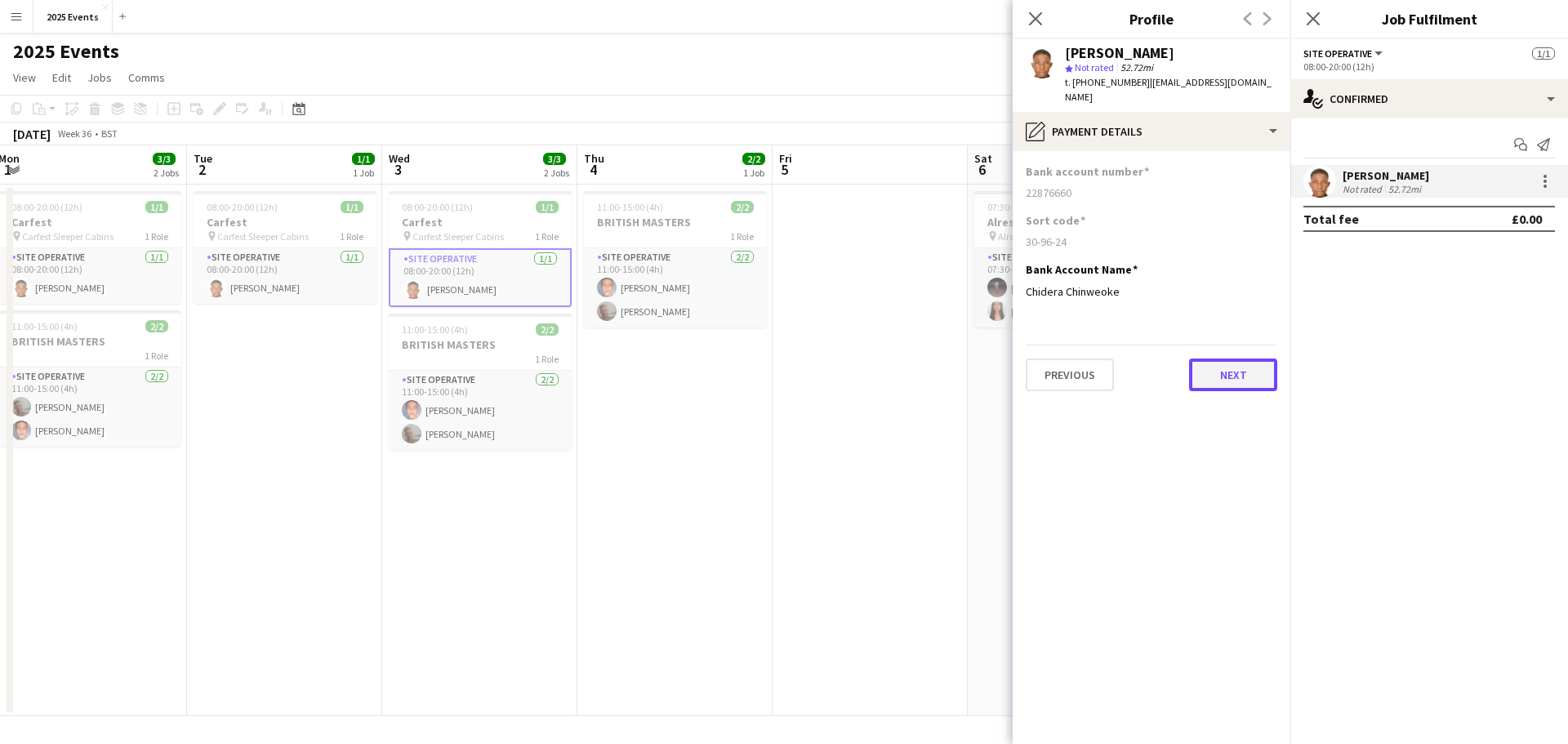
click at [1234, 363] on button "Next" at bounding box center [1234, 375] width 88 height 33
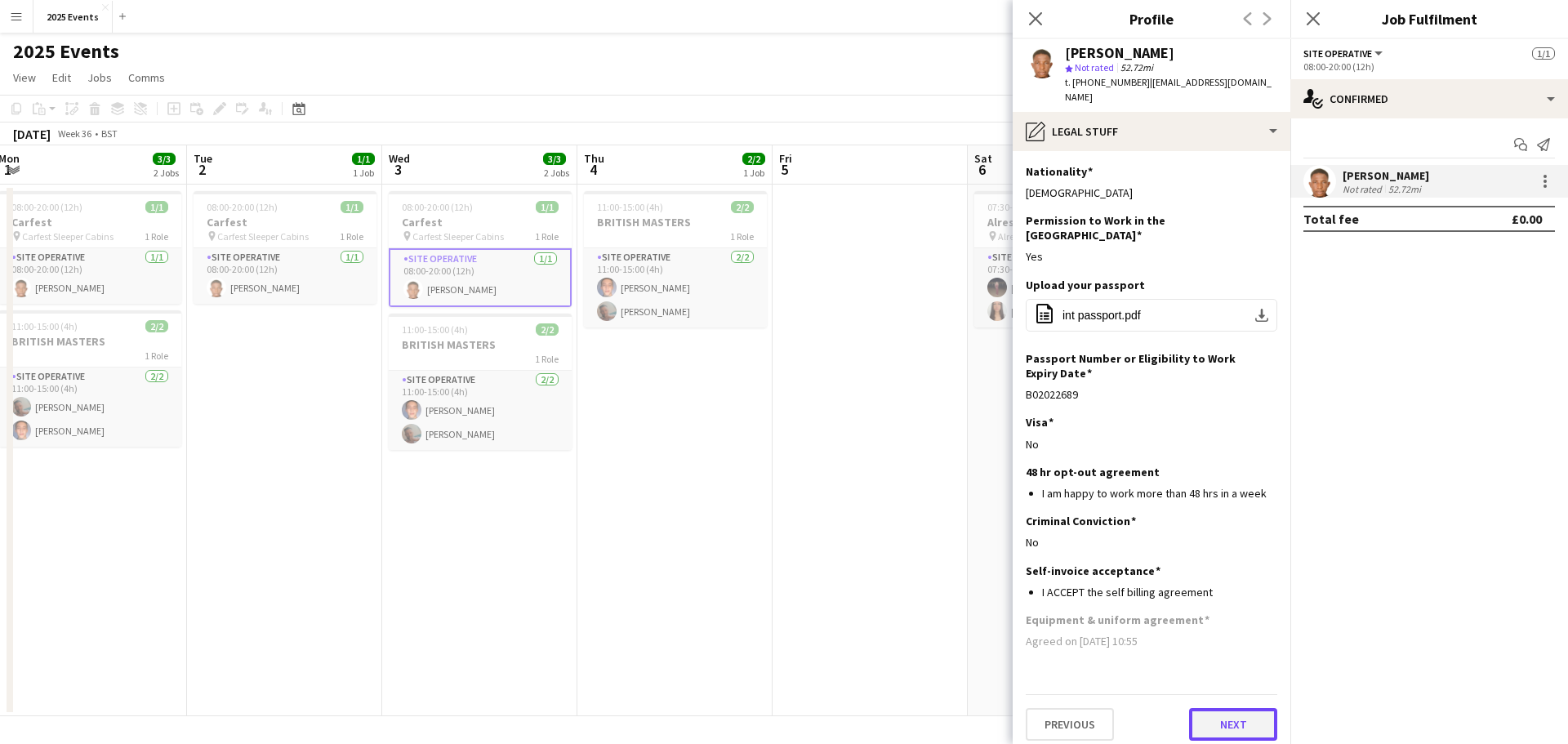
click at [1219, 708] on button "Next" at bounding box center [1234, 724] width 88 height 33
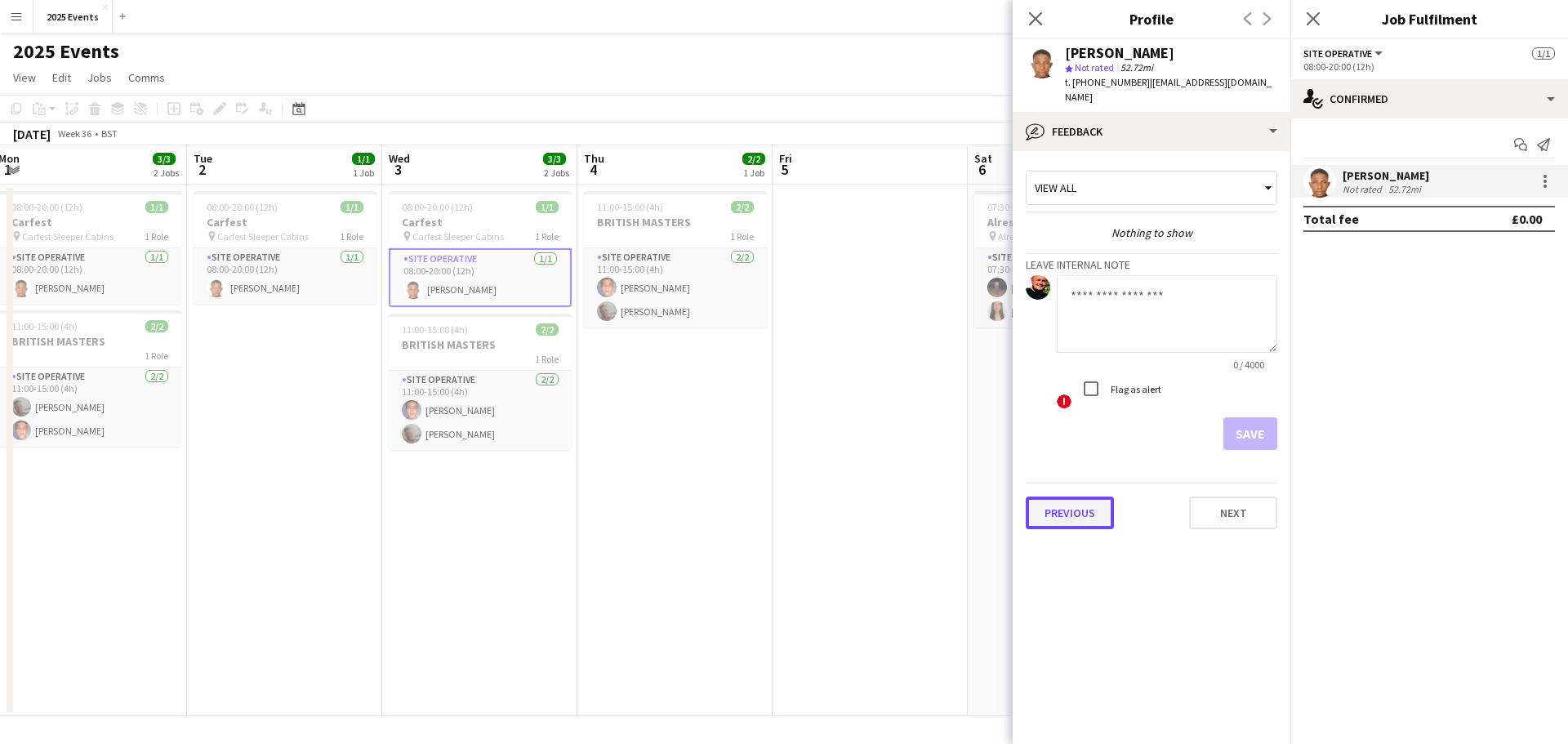
click at [1077, 497] on button "Previous" at bounding box center [1070, 513] width 88 height 33
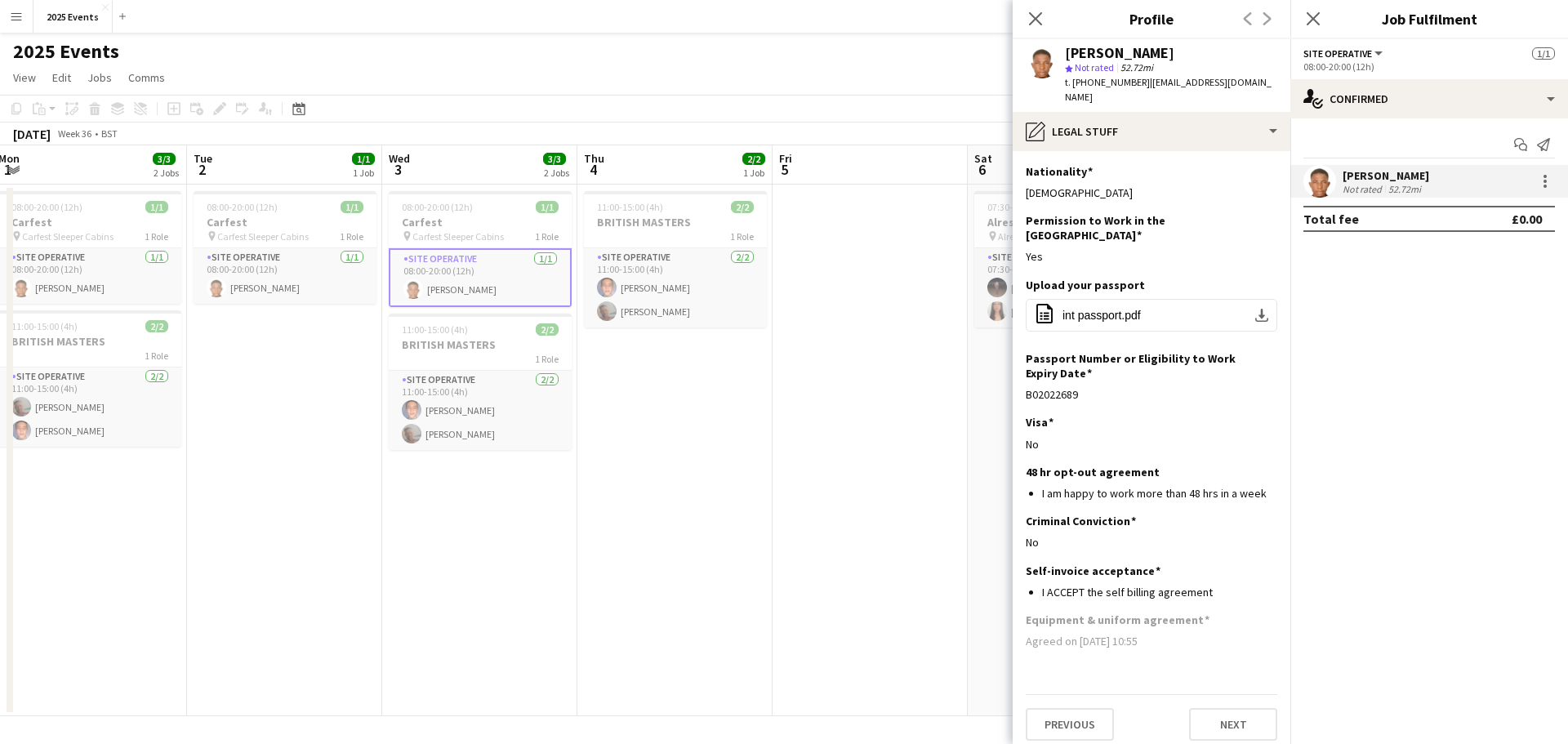
click at [1091, 612] on h3 "Equipment & uniform agreement" at bounding box center [1118, 620] width 184 height 15
click at [863, 143] on div "[DATE] Week 36 • BST" at bounding box center [784, 134] width 1568 height 23
